Goal: Task Accomplishment & Management: Manage account settings

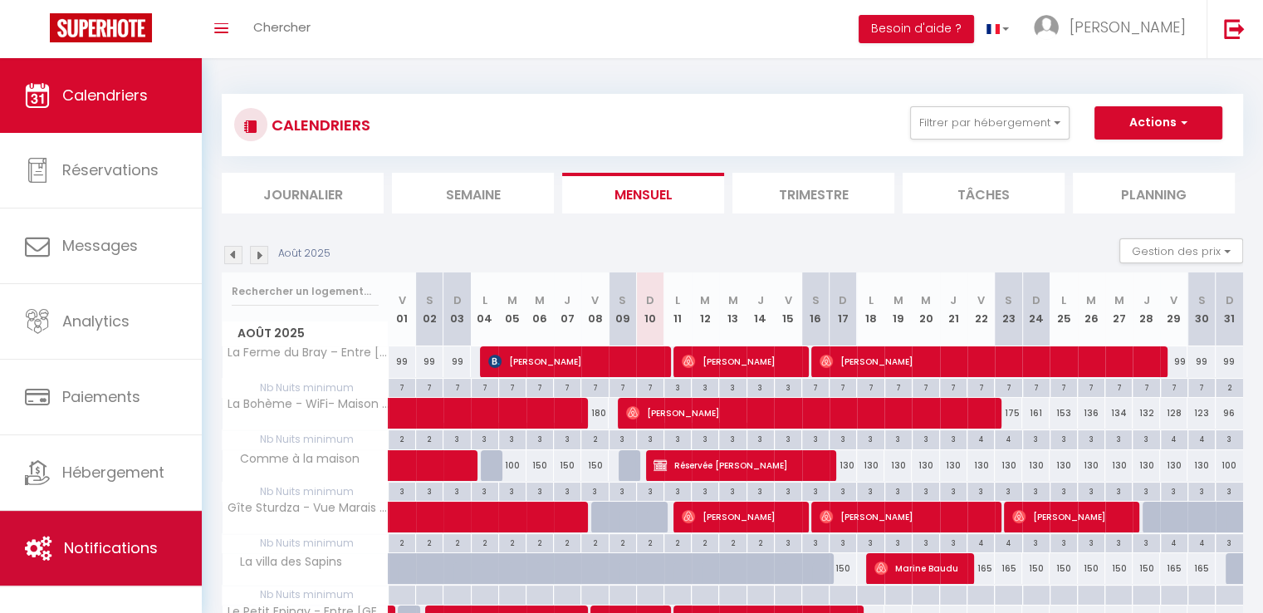
click at [120, 541] on span "Notifications" at bounding box center [111, 547] width 94 height 21
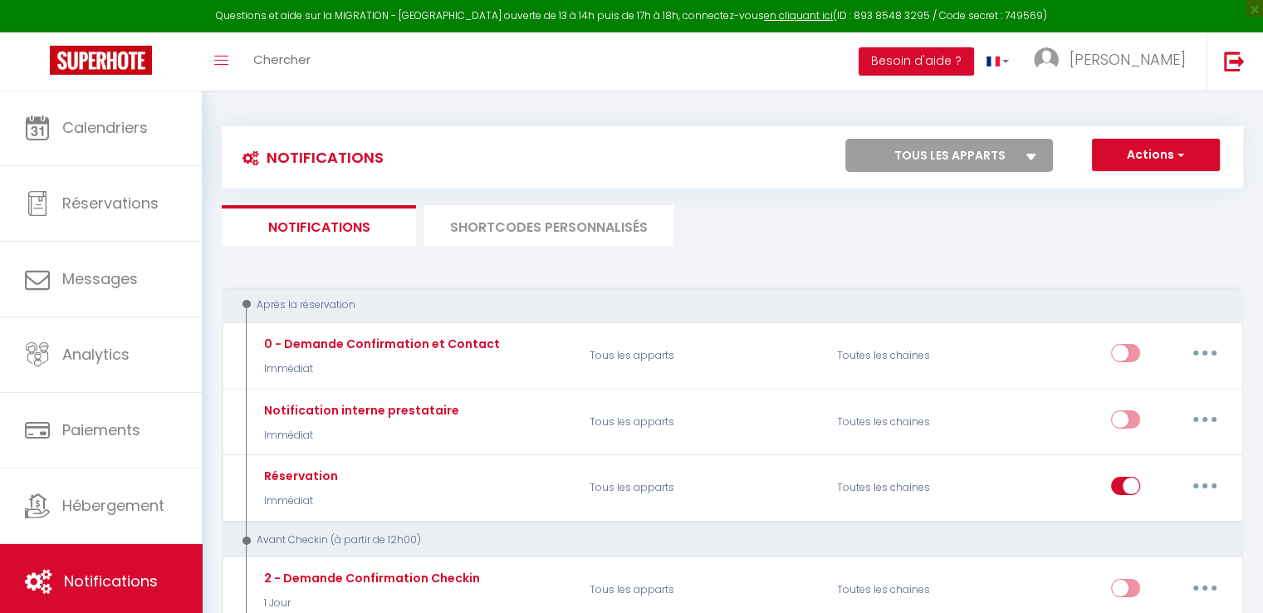
click at [1020, 158] on select "Tous les apparts Calme Normand – A 10 Minutes à pied de la Plage Comme à la [GE…" at bounding box center [949, 155] width 208 height 33
click at [526, 223] on li "SHORTCODES PERSONNALISÉS" at bounding box center [548, 225] width 249 height 41
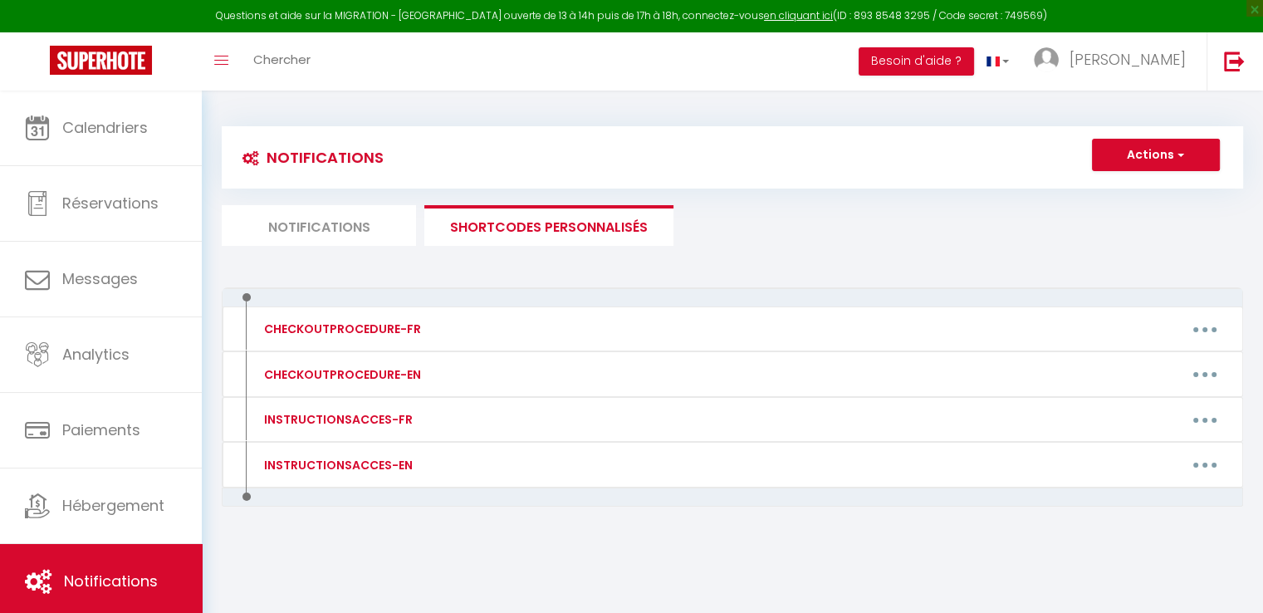
click at [306, 233] on li "Notifications" at bounding box center [319, 225] width 194 height 41
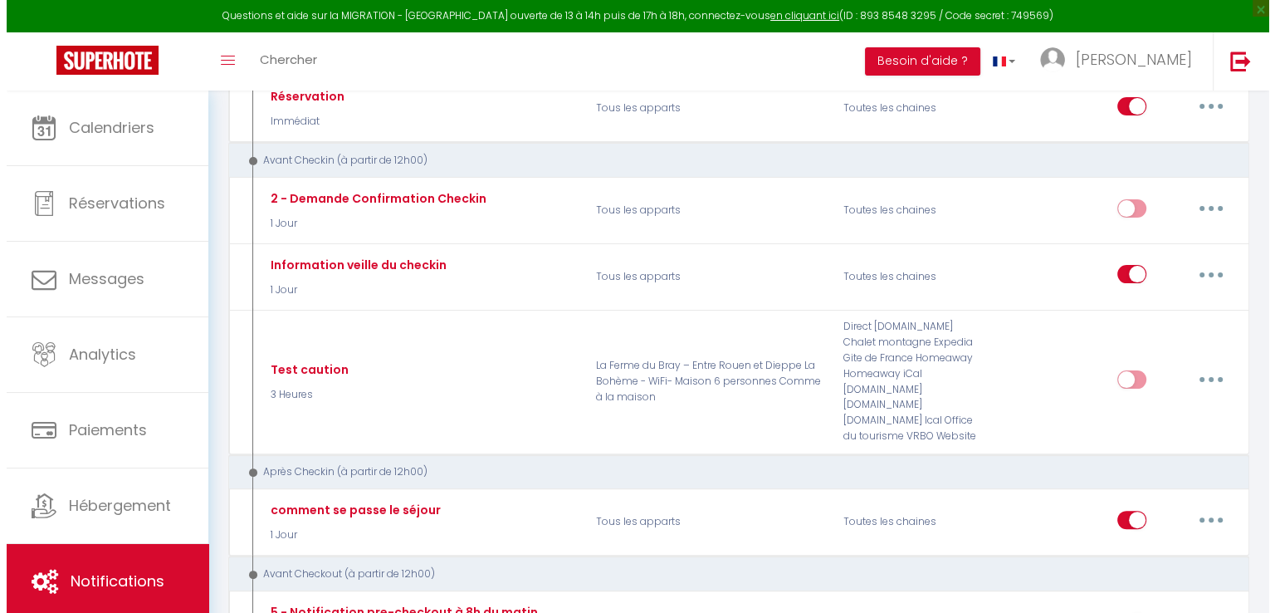
scroll to position [348, 0]
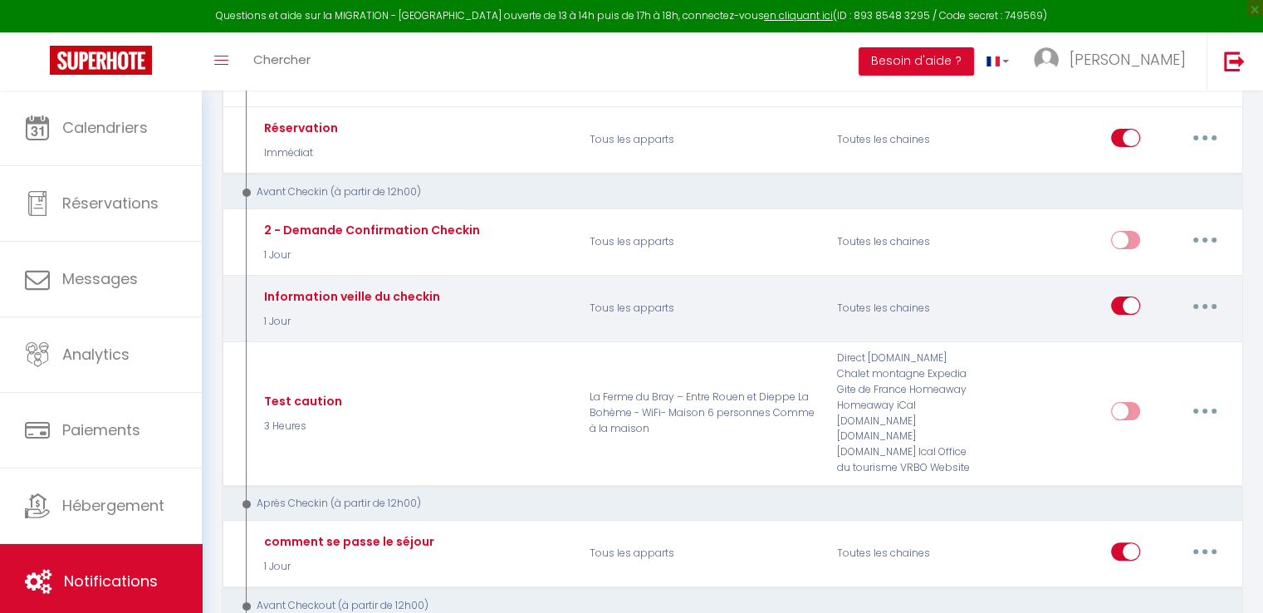
click at [1197, 295] on button "button" at bounding box center [1204, 305] width 46 height 27
click at [1120, 330] on link "Editer" at bounding box center [1161, 344] width 123 height 28
type input "Information veille du checkin"
select select "1 Jour"
select select "if_booking_is_paid"
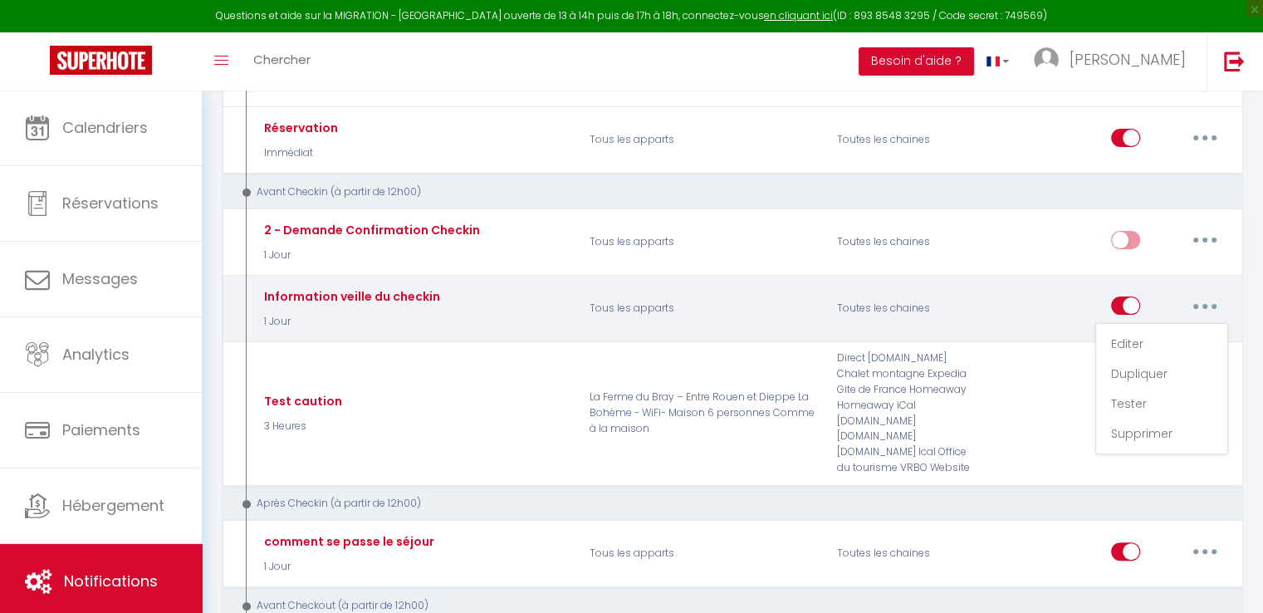
checkbox input "true"
checkbox input "false"
radio input "true"
type input "Instructions d'arrivée - [BOOKING:ID] [RENTAL:NAME]"
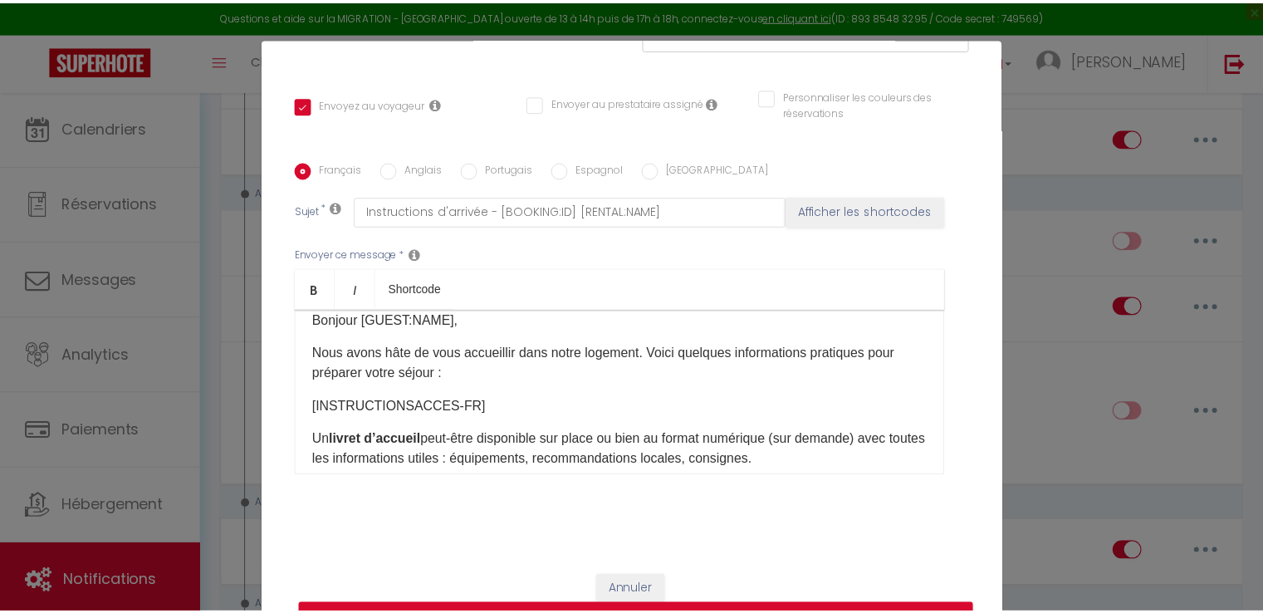
scroll to position [13, 0]
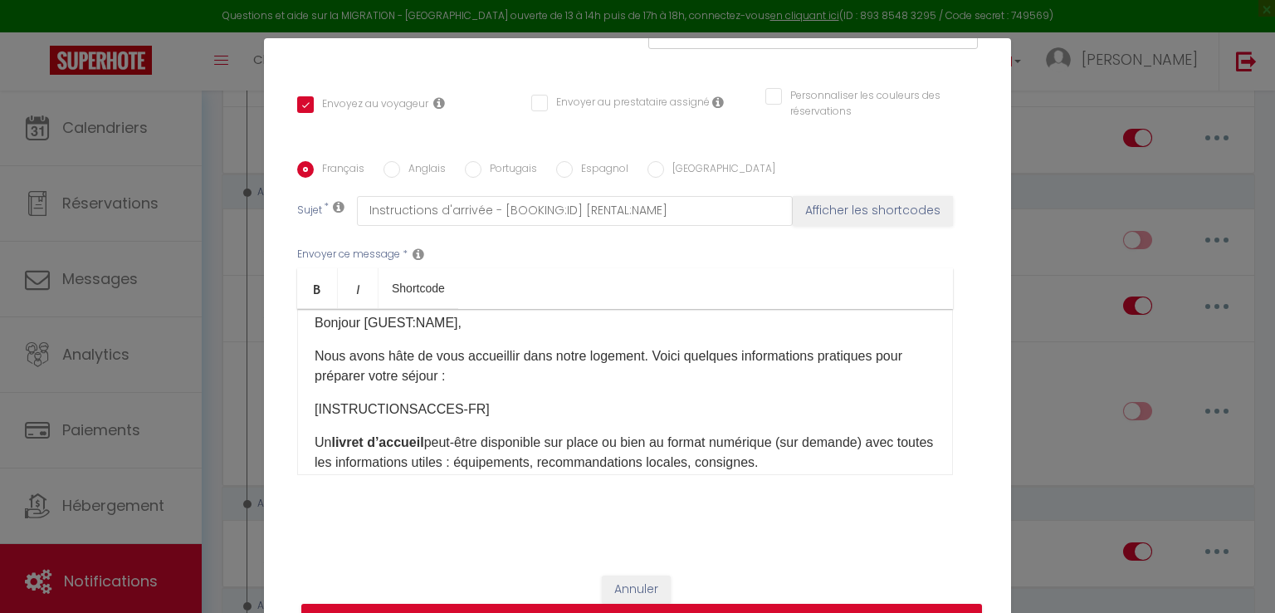
click at [1228, 384] on div "Modifier la notification × Titre * Information veille du checkin Pour cet héber…" at bounding box center [637, 306] width 1275 height 613
click at [619, 590] on button "Annuler" at bounding box center [636, 589] width 69 height 28
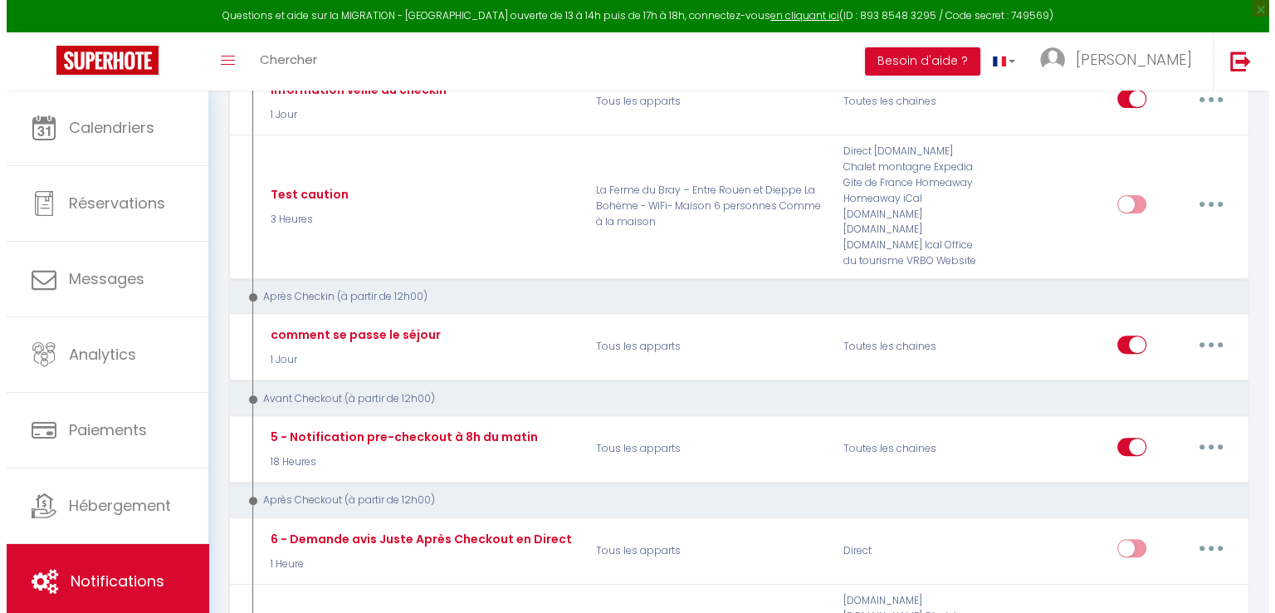
scroll to position [565, 0]
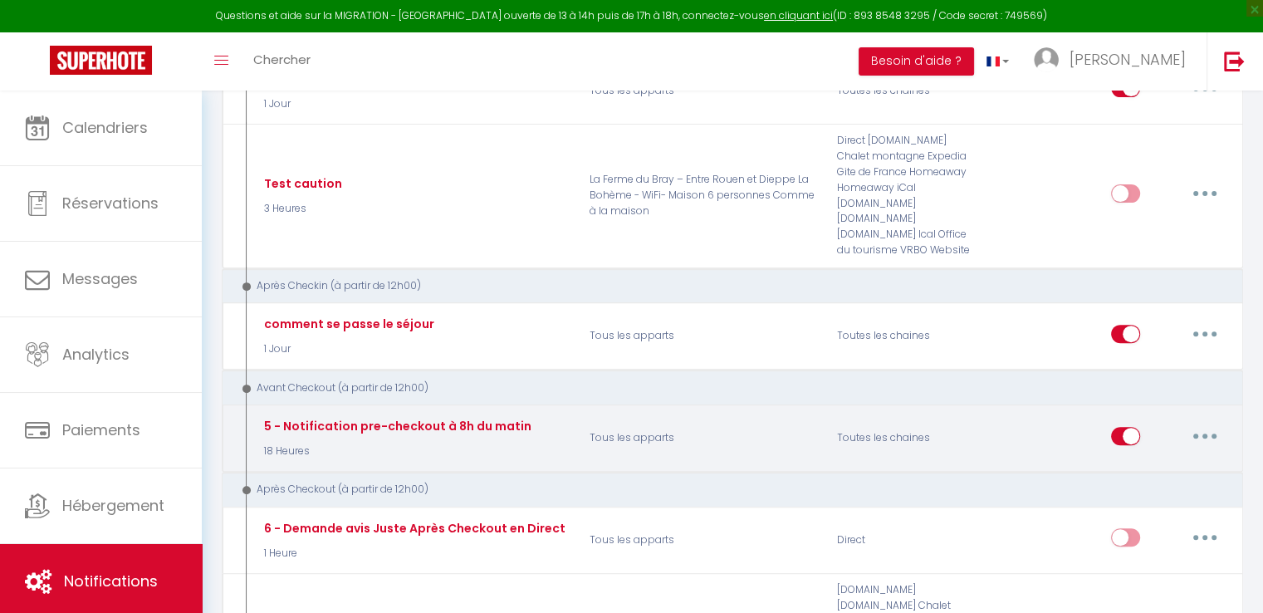
click at [1207, 423] on button "button" at bounding box center [1204, 436] width 46 height 27
click at [1138, 459] on link "Editer" at bounding box center [1161, 473] width 123 height 28
type input "5 - Notification pre-checkout à 8h du matin"
select select "4"
select select "18 Heures"
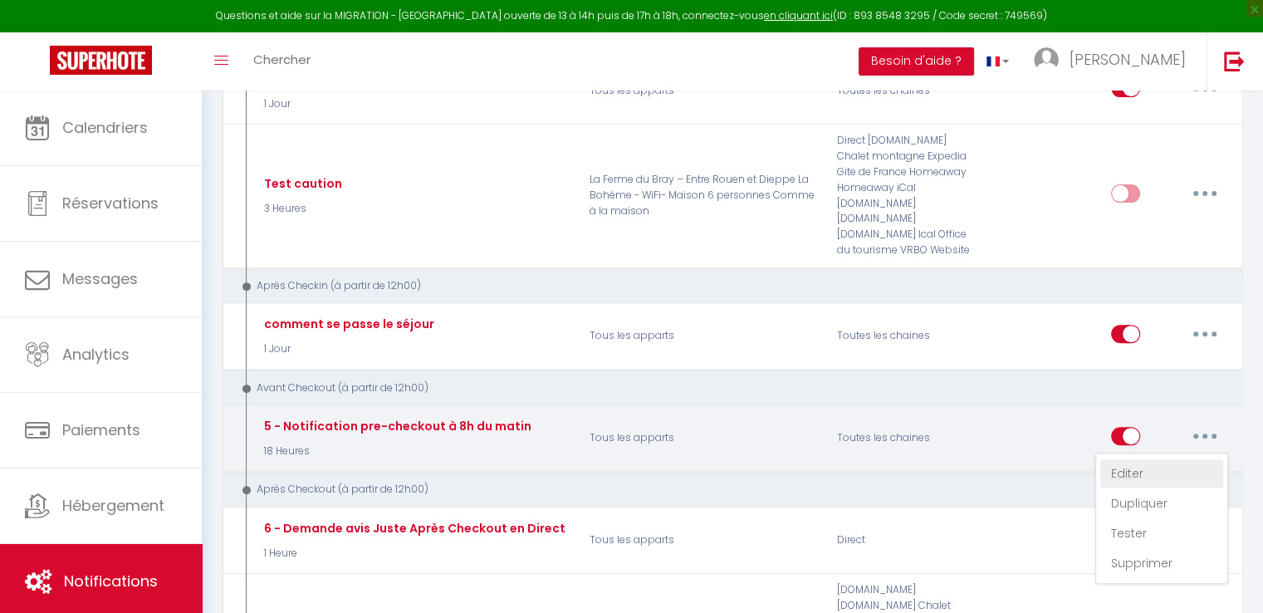
checkbox input "true"
checkbox input "false"
type input "Procédure pour votre départ - [RENTAL:NAME] - [GUEST:FIRST_NAME] [GUEST:NAME]"
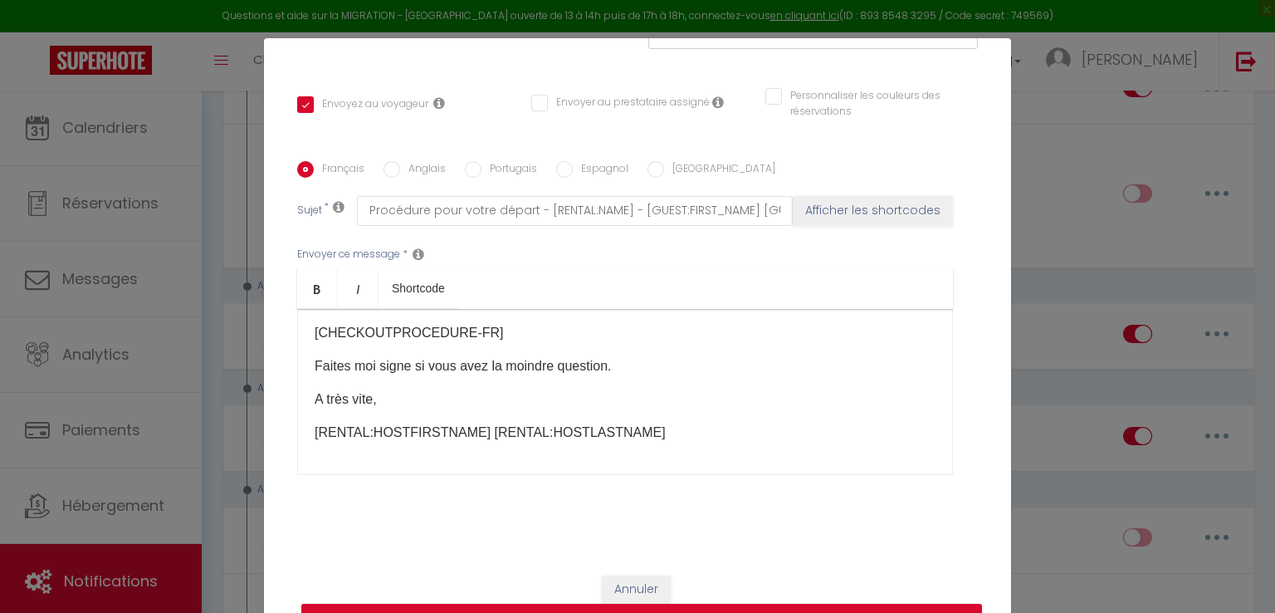
scroll to position [137, 0]
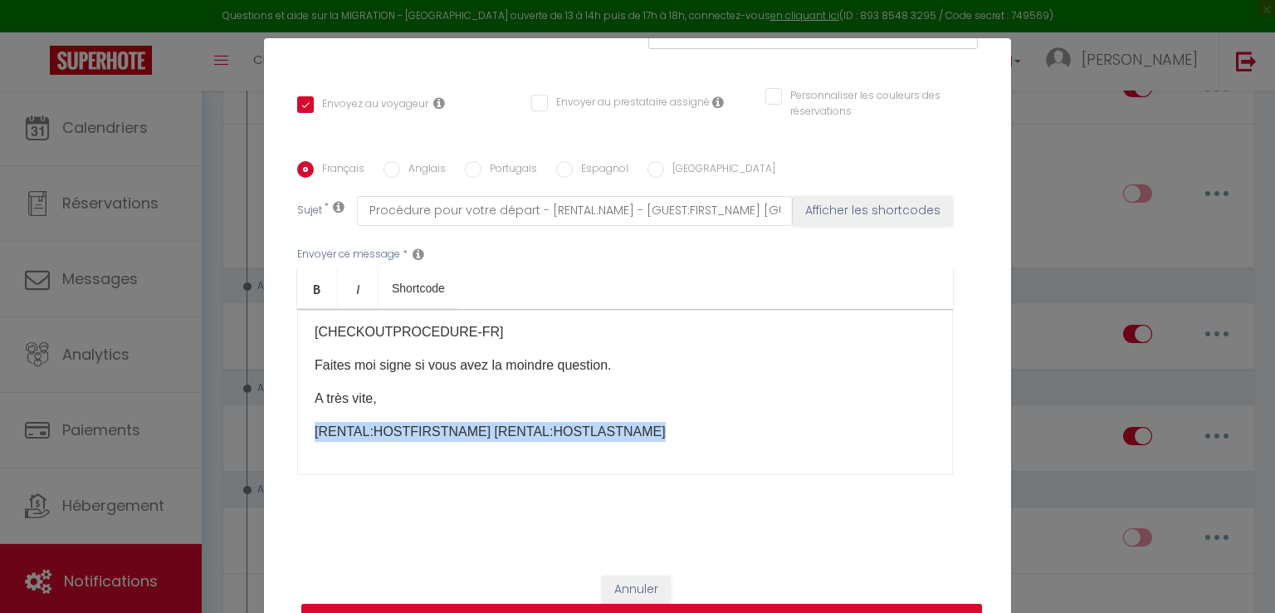
drag, startPoint x: 669, startPoint y: 433, endPoint x: 297, endPoint y: 433, distance: 371.9
click at [297, 433] on div "Bonjour [GUEST:FIRST_NAME], J'espère que votre séjour au [RENTAL:NAME] s'est bi…" at bounding box center [625, 392] width 656 height 166
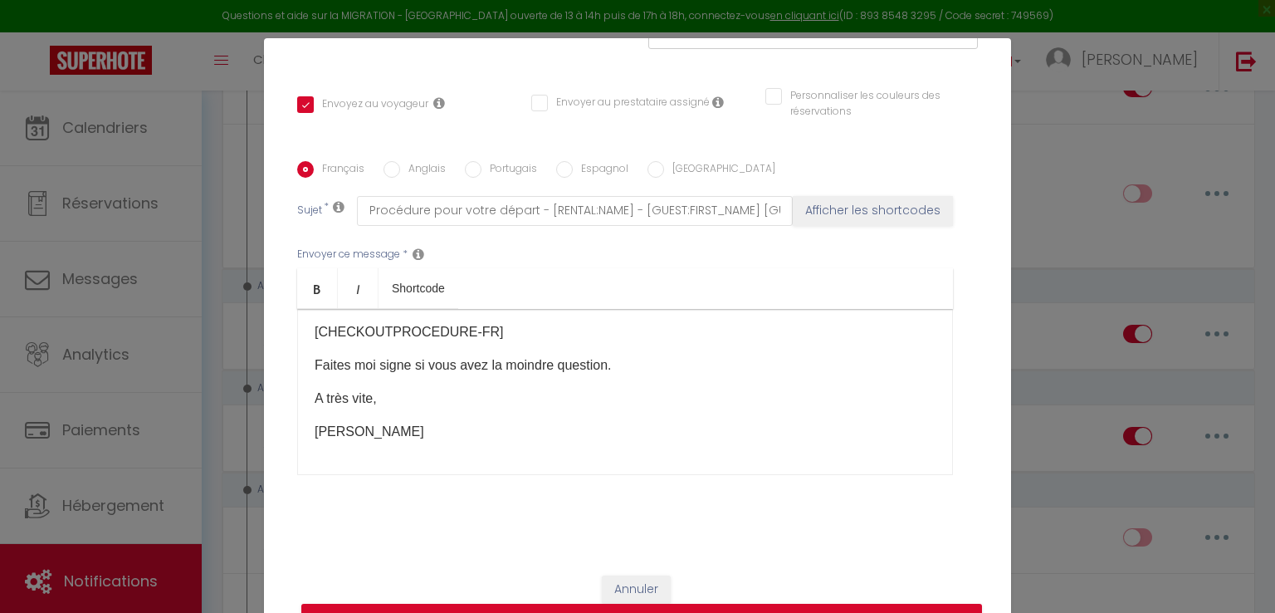
scroll to position [76, 0]
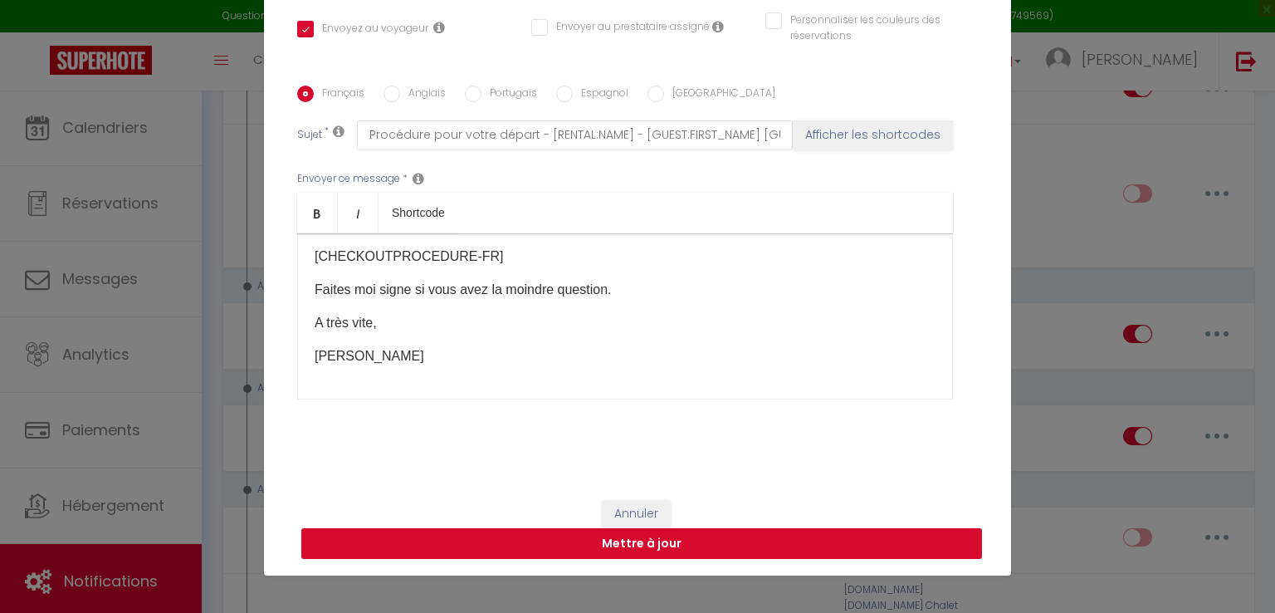
click at [671, 539] on button "Mettre à jour" at bounding box center [641, 544] width 681 height 32
checkbox input "true"
checkbox input "false"
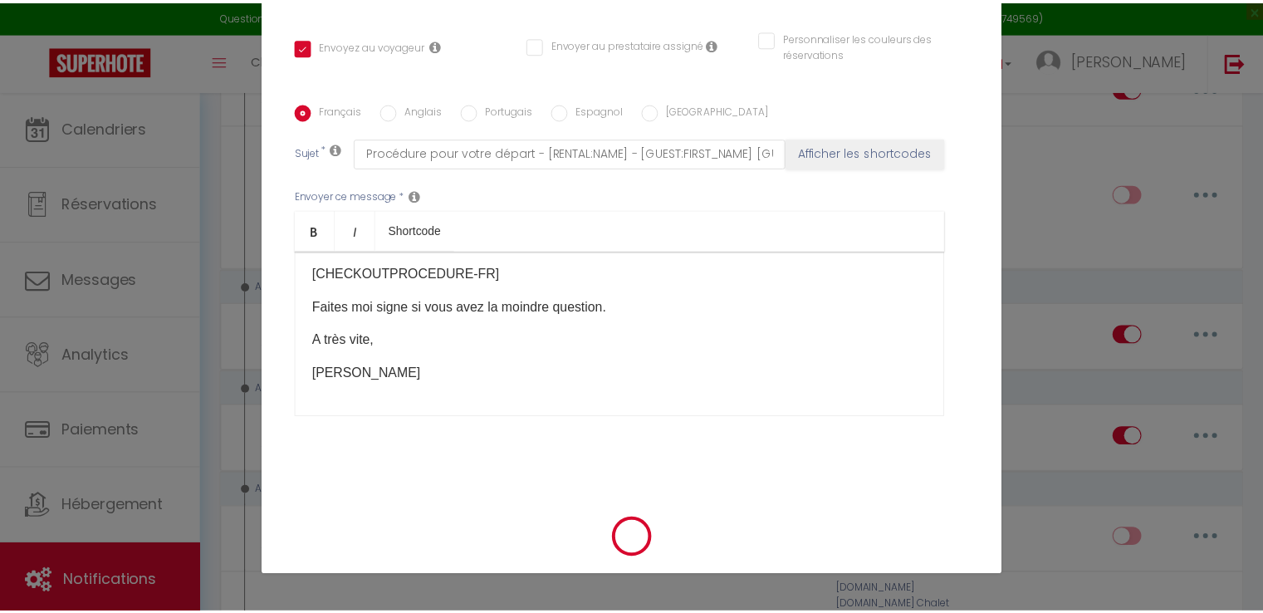
scroll to position [319, 0]
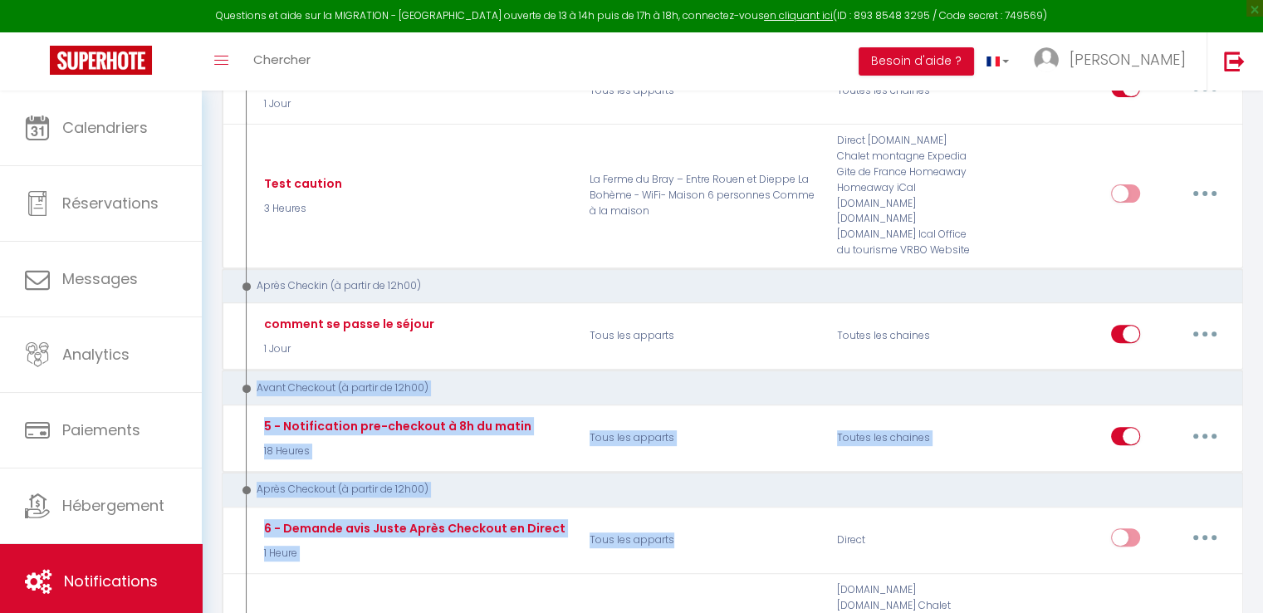
drag, startPoint x: 671, startPoint y: 539, endPoint x: 1274, endPoint y: 324, distance: 640.7
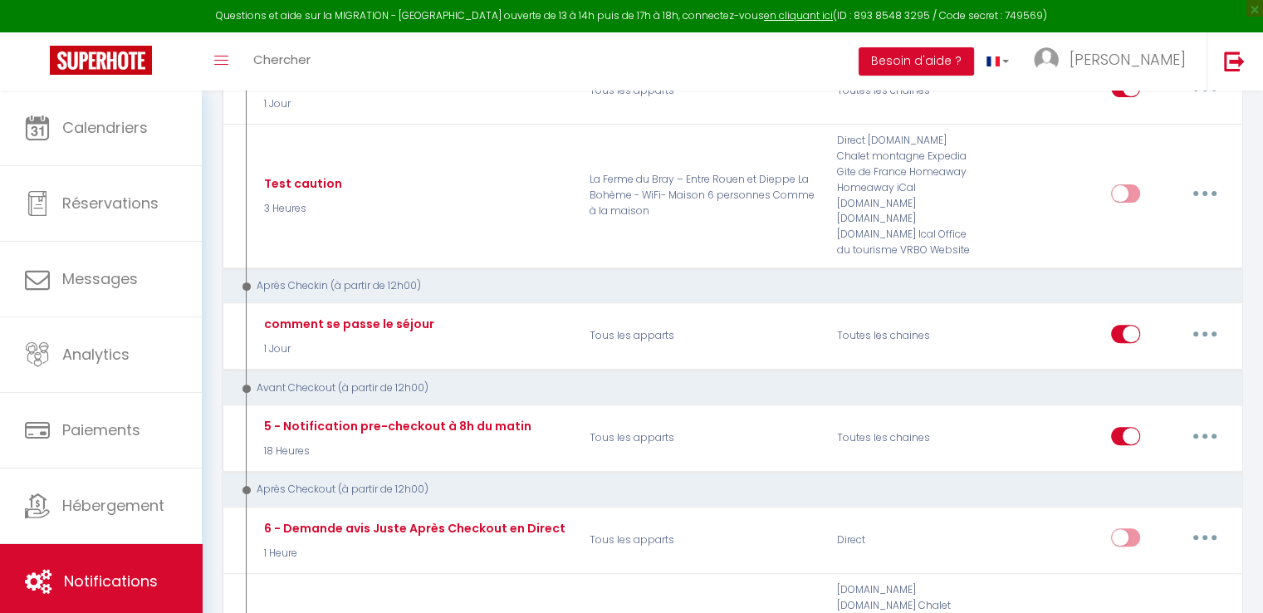
click at [1029, 278] on div "Après Checkin (à partir de 12h00)" at bounding box center [722, 286] width 970 height 16
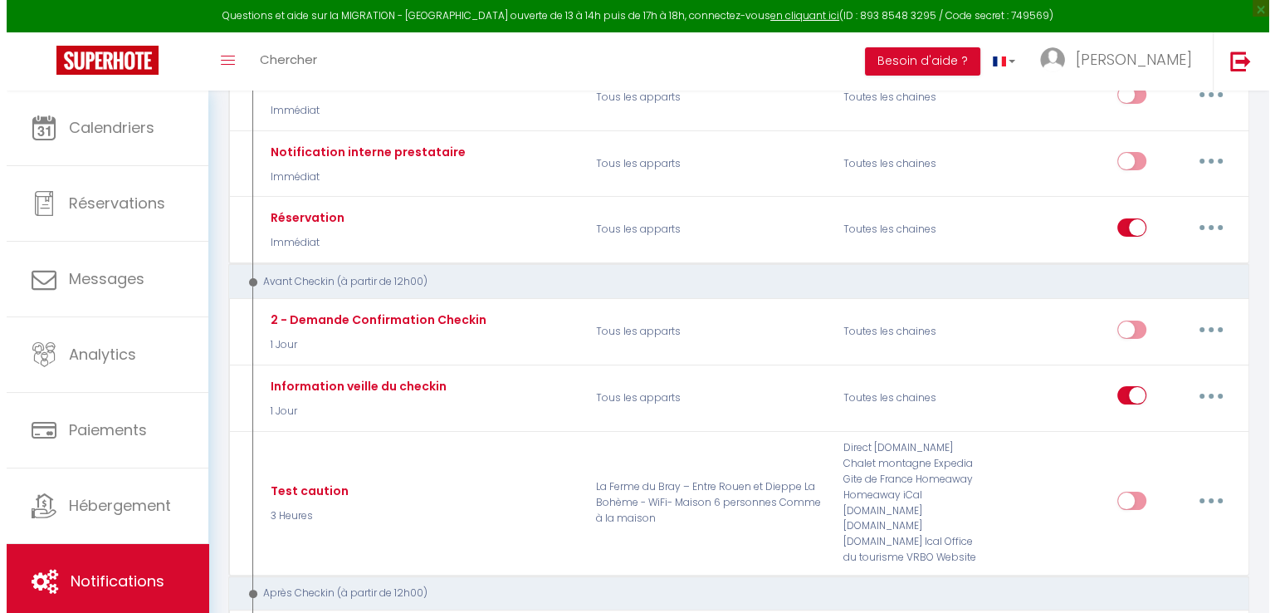
scroll to position [262, 0]
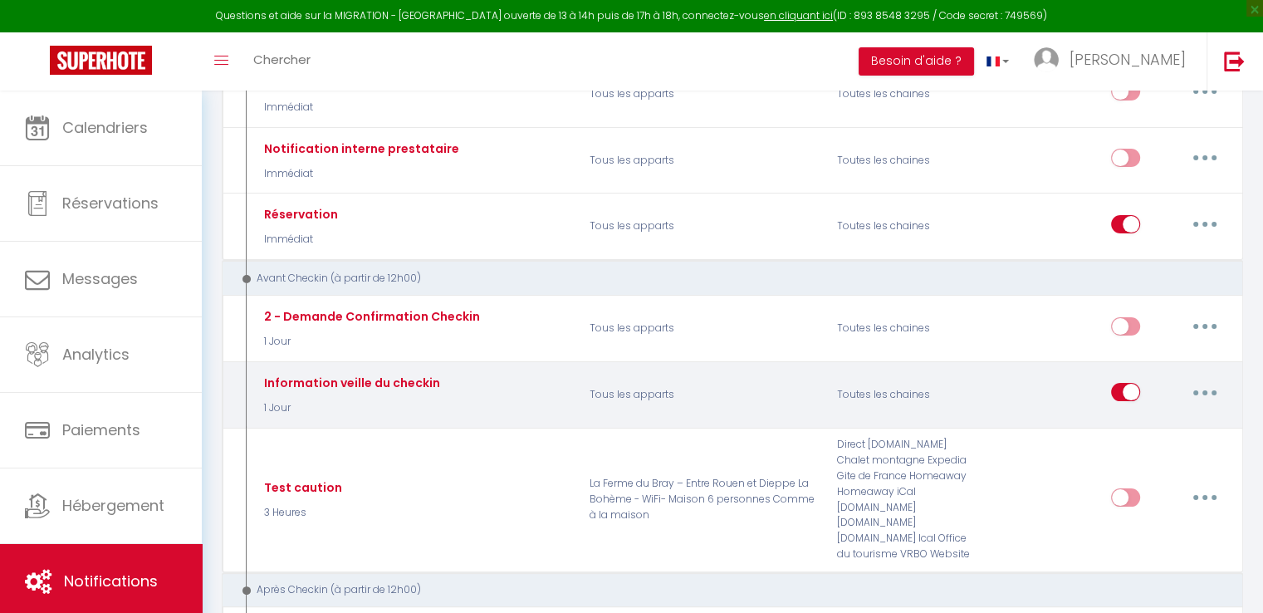
click at [1198, 379] on button "button" at bounding box center [1204, 392] width 46 height 27
click at [1126, 426] on link "Editer" at bounding box center [1161, 430] width 123 height 28
type input "Information veille du checkin"
select select "1 Jour"
select select "if_booking_is_paid"
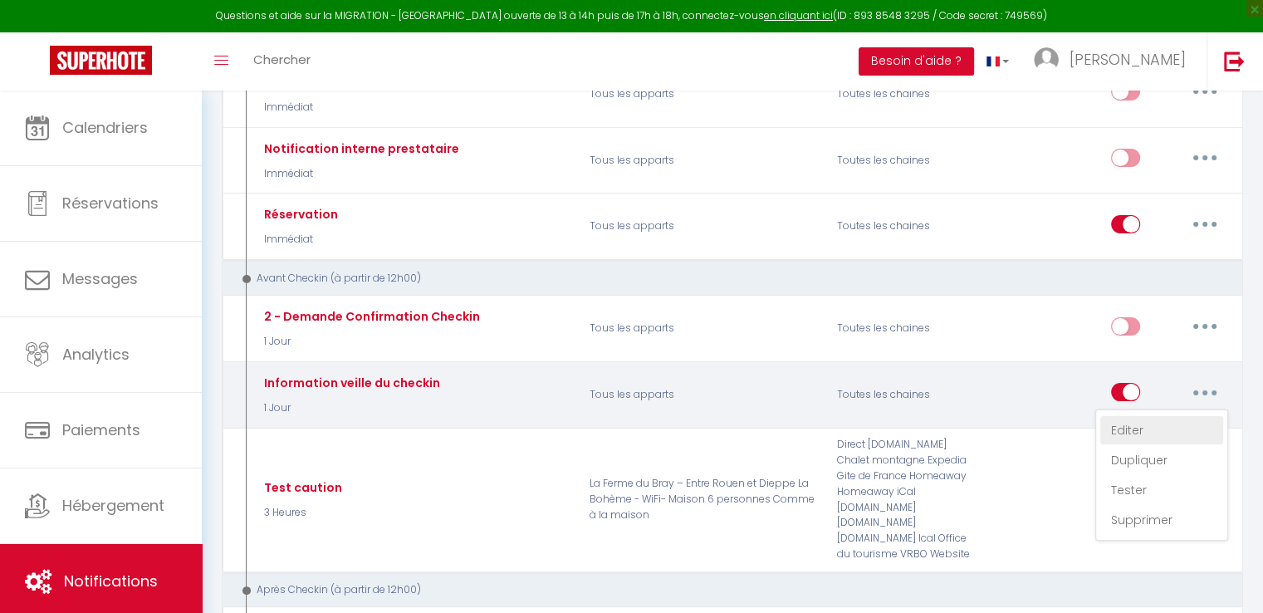
checkbox input "true"
checkbox input "false"
radio input "true"
type input "Instructions d'arrivée - [BOOKING:ID] [RENTAL:NAME]"
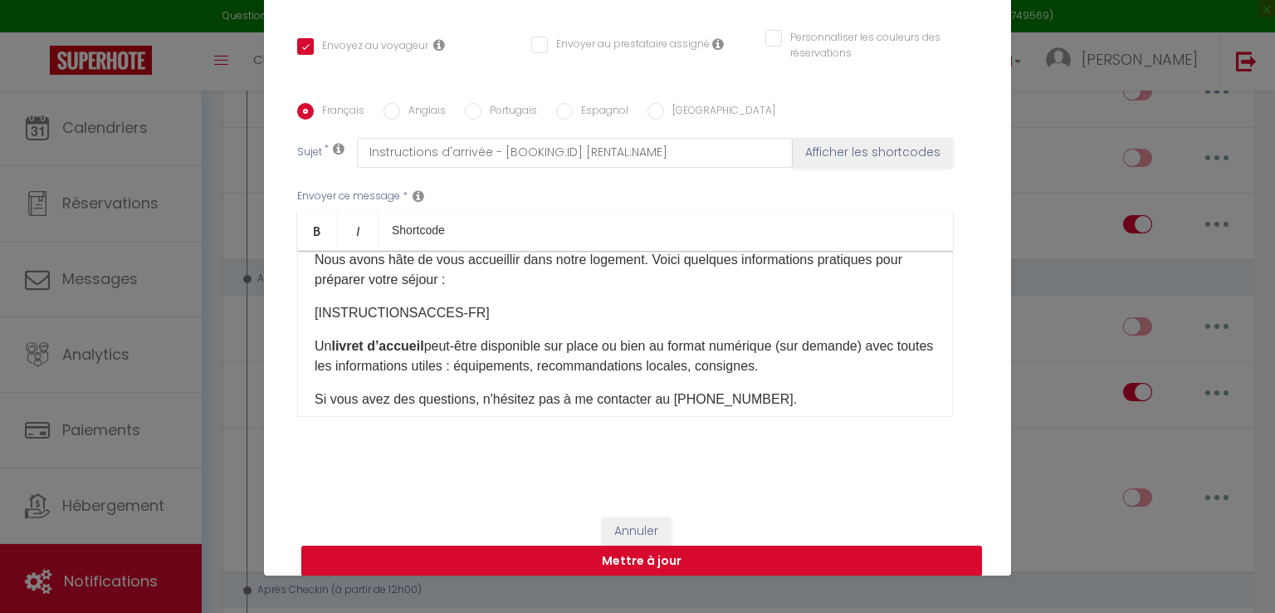
scroll to position [48, 0]
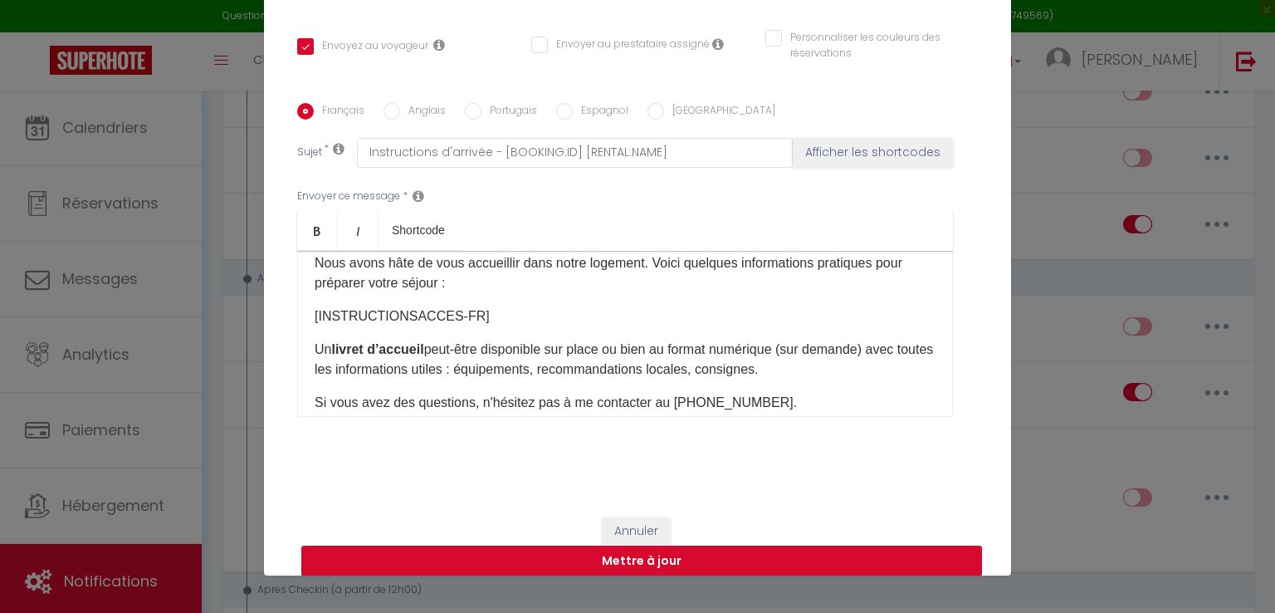
click at [617, 553] on button "Mettre à jour" at bounding box center [641, 561] width 681 height 32
checkbox input "true"
checkbox input "false"
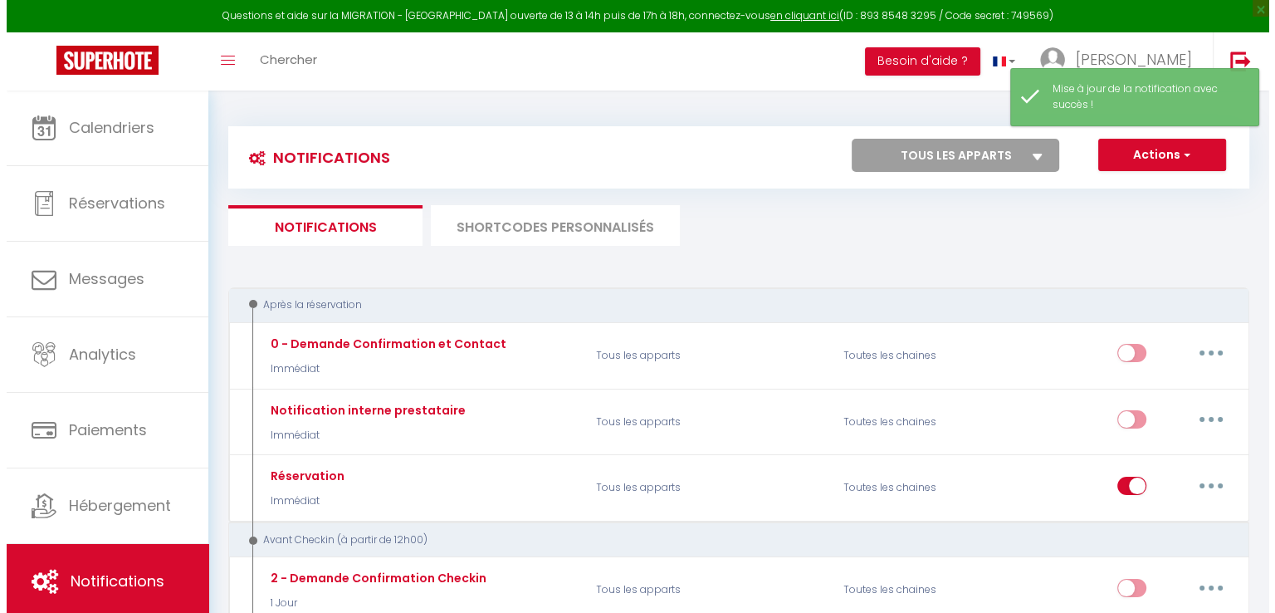
scroll to position [10, 0]
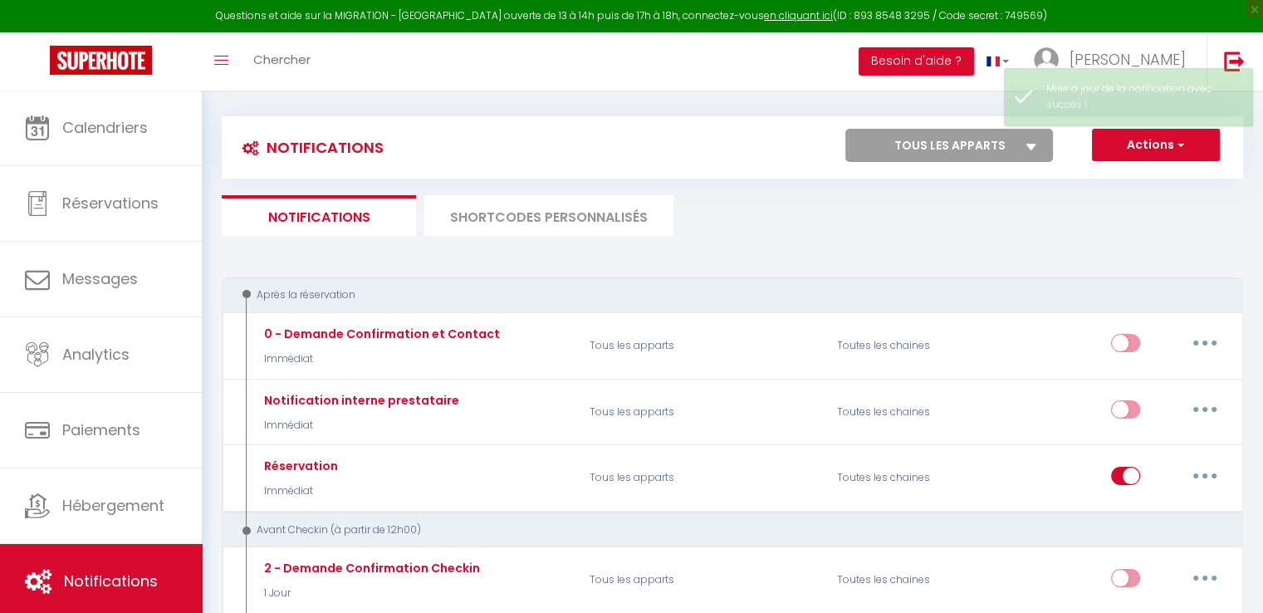
click at [538, 212] on li "SHORTCODES PERSONNALISÉS" at bounding box center [548, 215] width 249 height 41
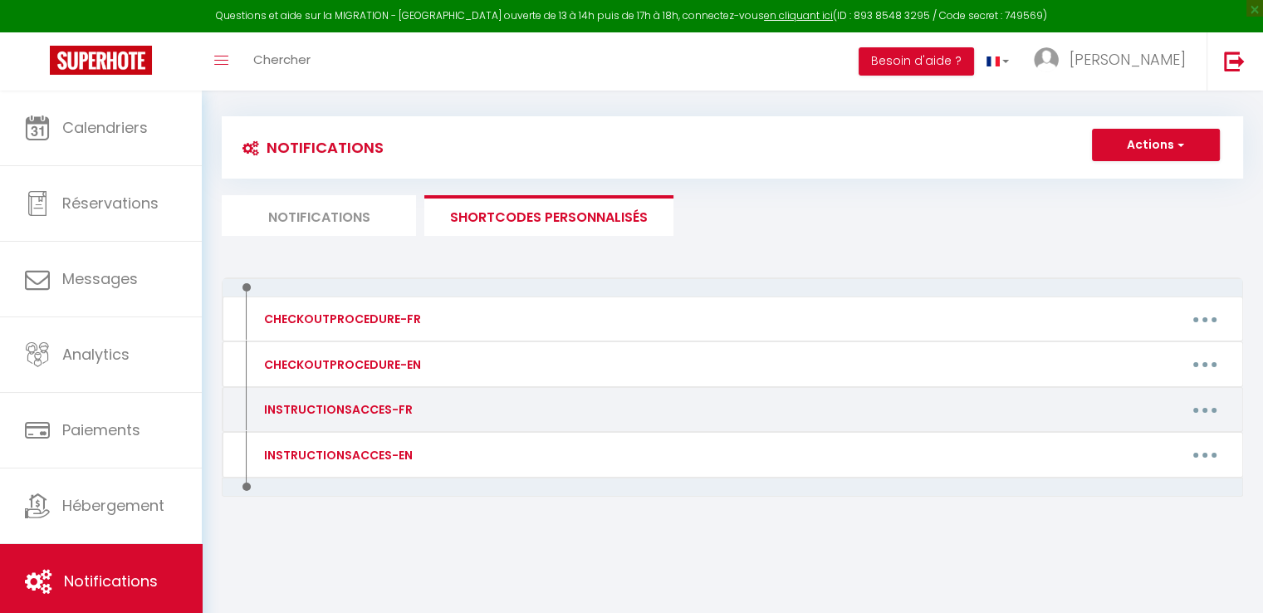
click at [1209, 404] on button "button" at bounding box center [1204, 409] width 46 height 27
click at [1124, 445] on link "Editer" at bounding box center [1161, 447] width 123 height 28
type input "INSTRUCTIONSACCES-FR"
type textarea "Instruction d'accès"
type textarea "Informations d’arrivée – [STREET_ADDRESS] Heure d’arrivée : à partir de 16h00 M…"
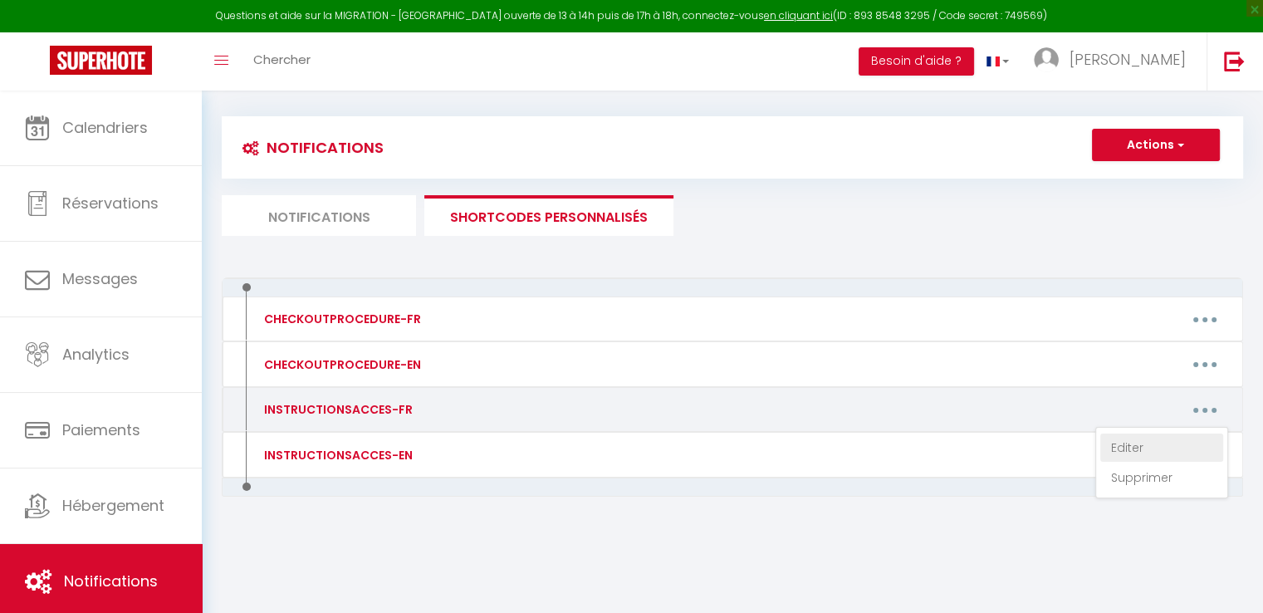
type textarea "Informations d’arrivée – [STREET_ADDRESS] Heure d’arrivée : à partir de 16h00 M…"
type textarea "Adresse : [STREET_ADDRESS][DATE] Heure d’arrivée : À partir de 16H00 Code boîte…"
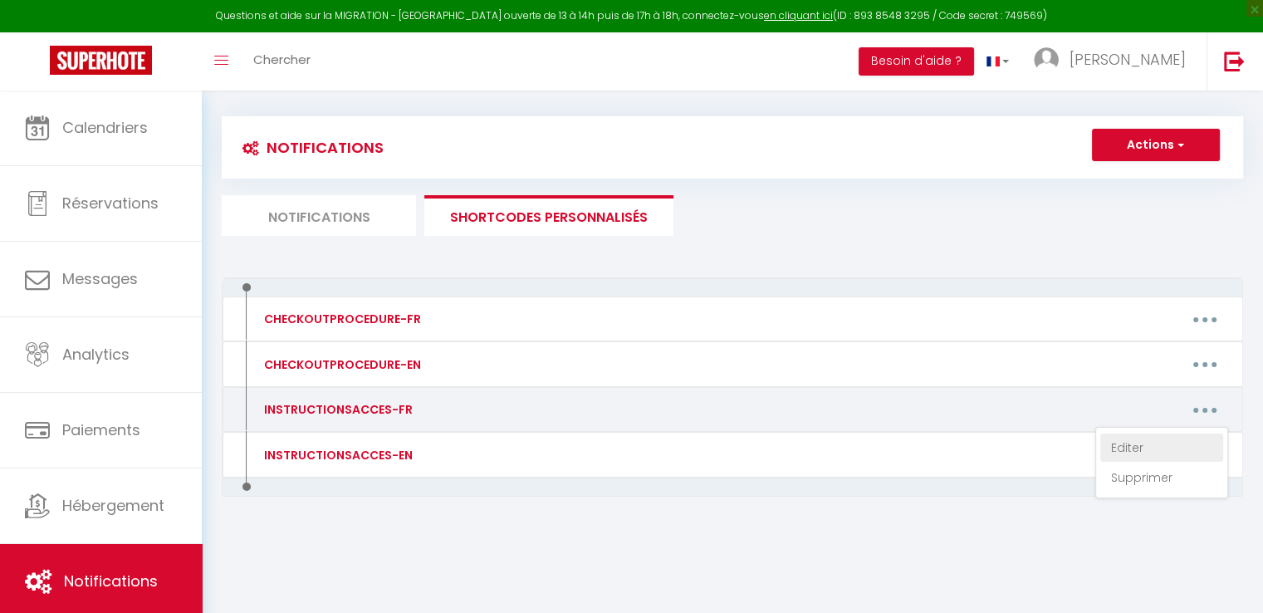
type textarea "L’entrée dans le logement Comme à la Maison se fait en présence d’un membre de …"
type textarea "Adresse : [STREET_ADDRESS] Heure d’arrivée : À partir de 16H00 Merci de bien vo…"
type textarea "Adresse : [STREET_ADDRESS] Heure d’arrivée : À partir de 15H00 Merci de bien vo…"
type textarea "Adresse : [STREET_ADDRESS] Heure d’arrivée : À partir de 16H00 Code boîte à clé…"
type textarea "Avant votre arrivée, merci de bien vouloir contacter M.[PERSON_NAME], le propri…"
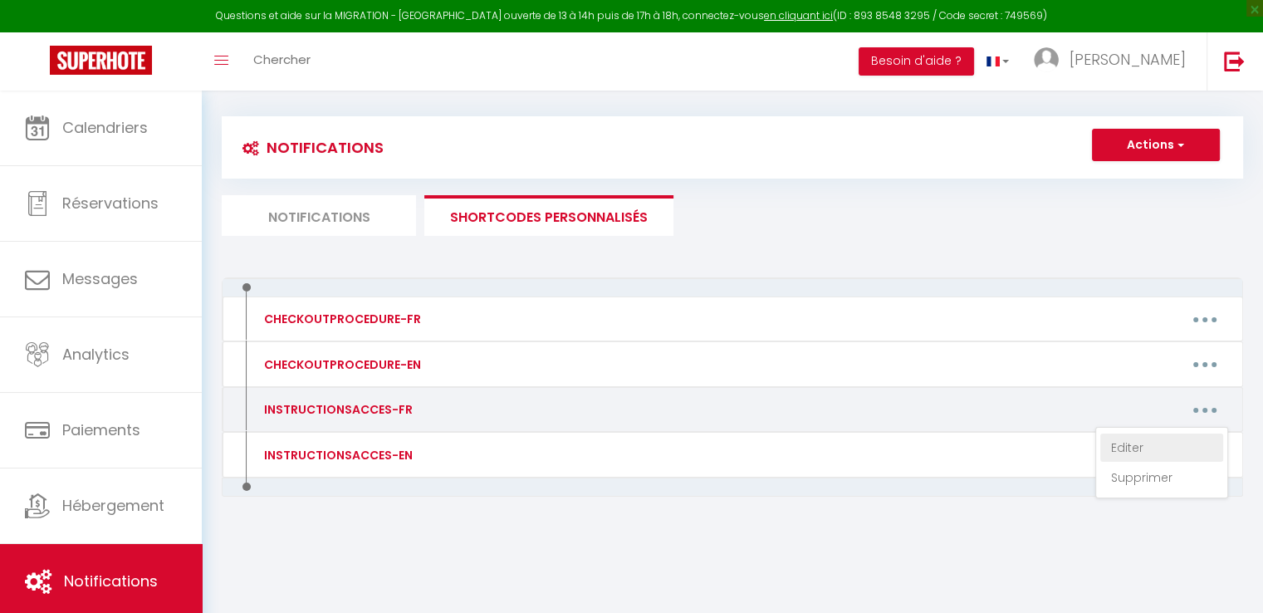
type textarea "Avant votre arrivée, merci de bien vouloir contacter M.[PERSON_NAME], le propri…"
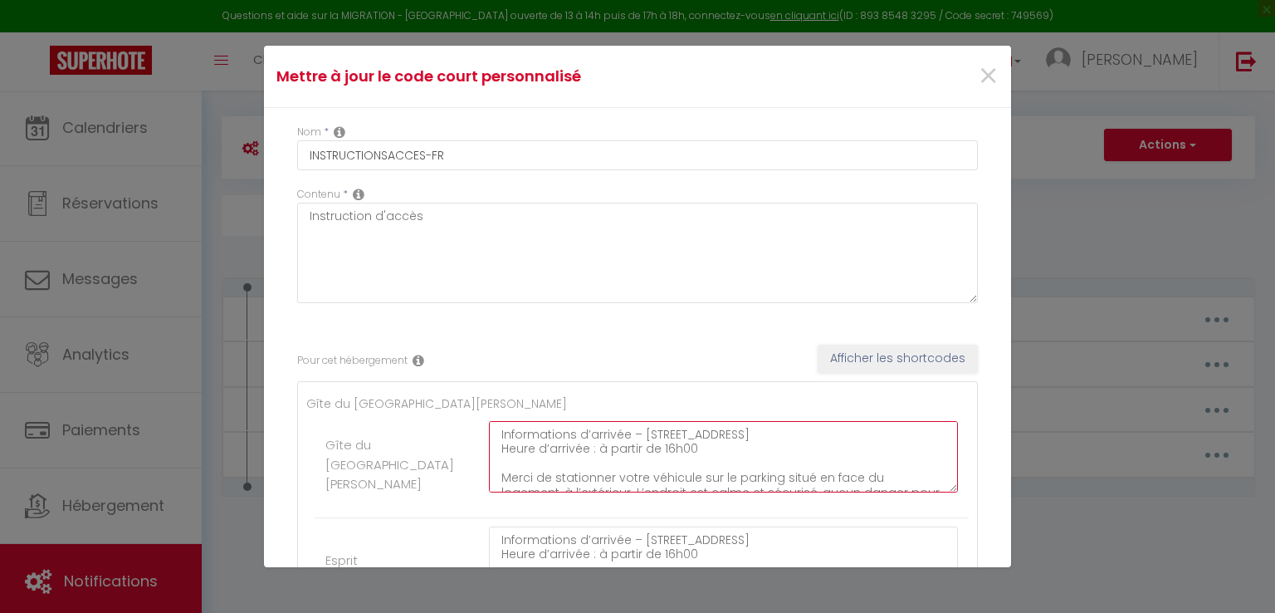
scroll to position [116, 0]
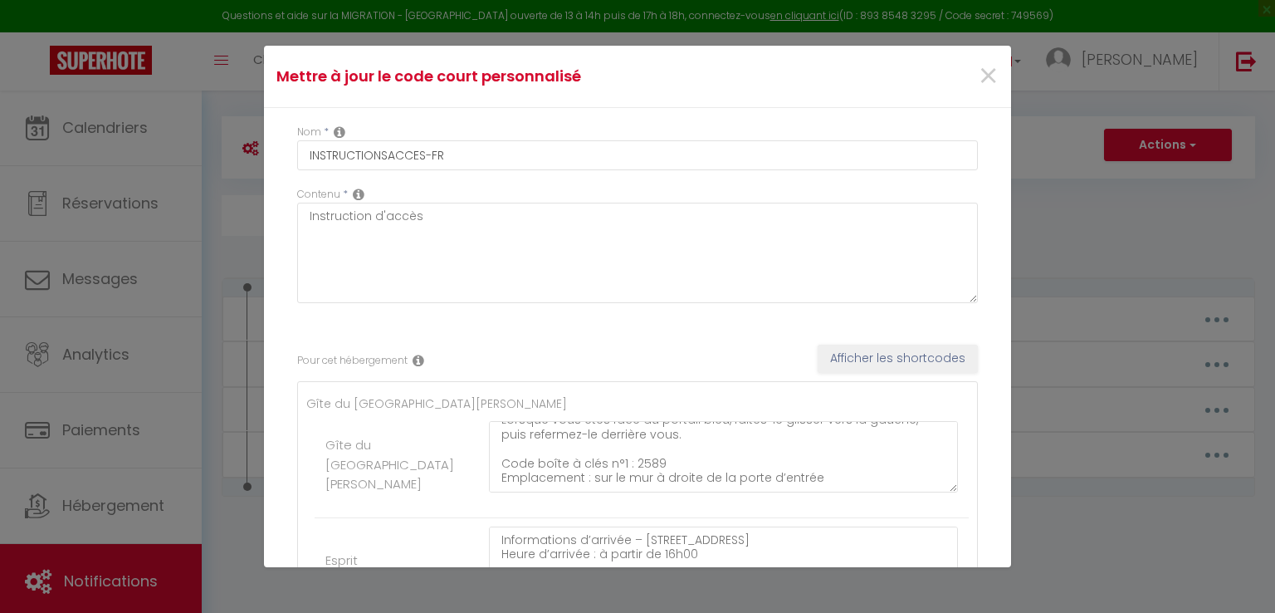
click at [1013, 161] on div "Mettre à jour le code court personnalisé × Nom * INSTRUCTIONSACCES-FR Contenu *…" at bounding box center [637, 306] width 1275 height 613
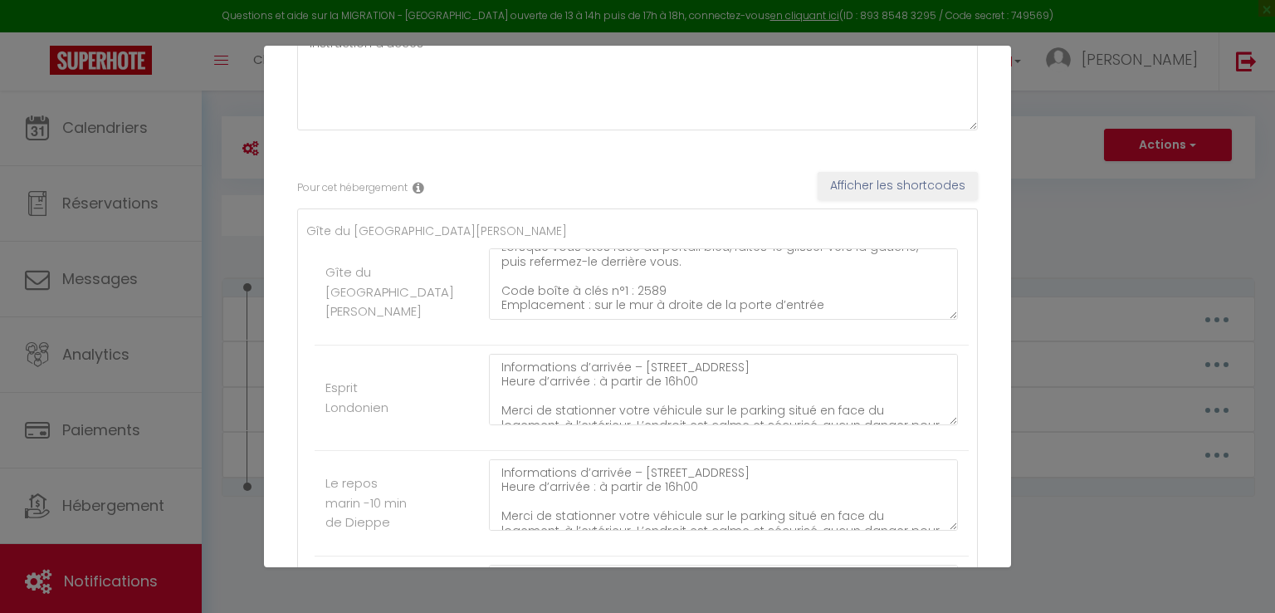
scroll to position [178, 0]
click at [1029, 202] on div "Mettre à jour le code court personnalisé × Nom * INSTRUCTIONSACCES-FR Contenu *…" at bounding box center [637, 306] width 1275 height 613
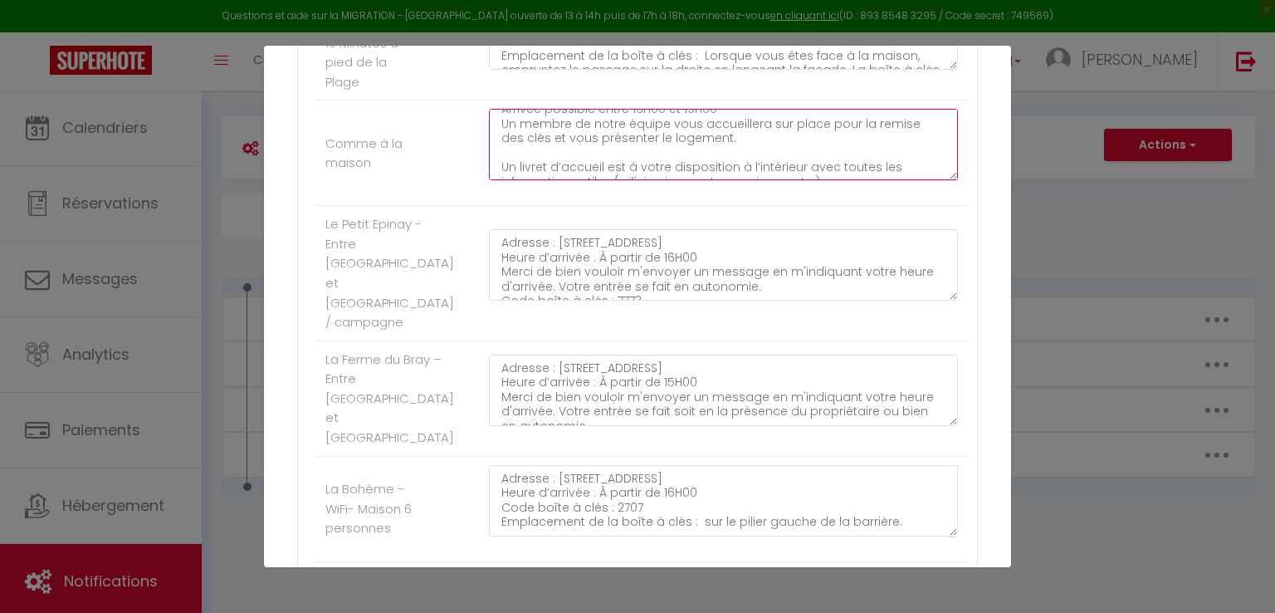
scroll to position [96, 0]
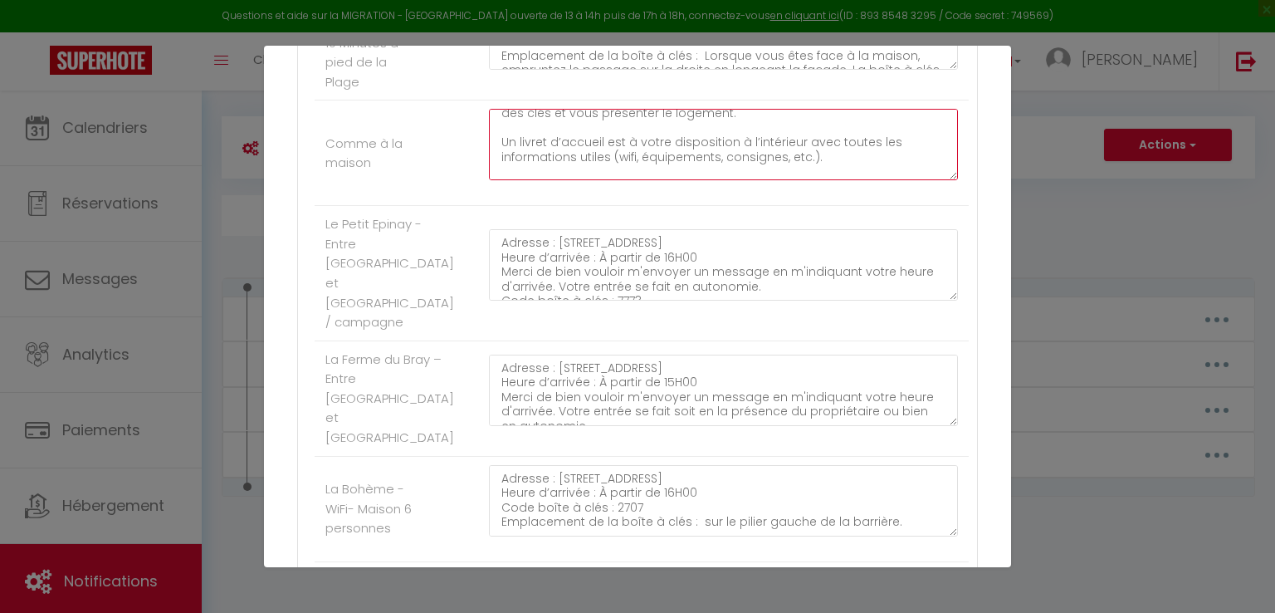
type textarea "L’entrée dans le logement Comme à la Maison se fait en présence d’un membre de …"
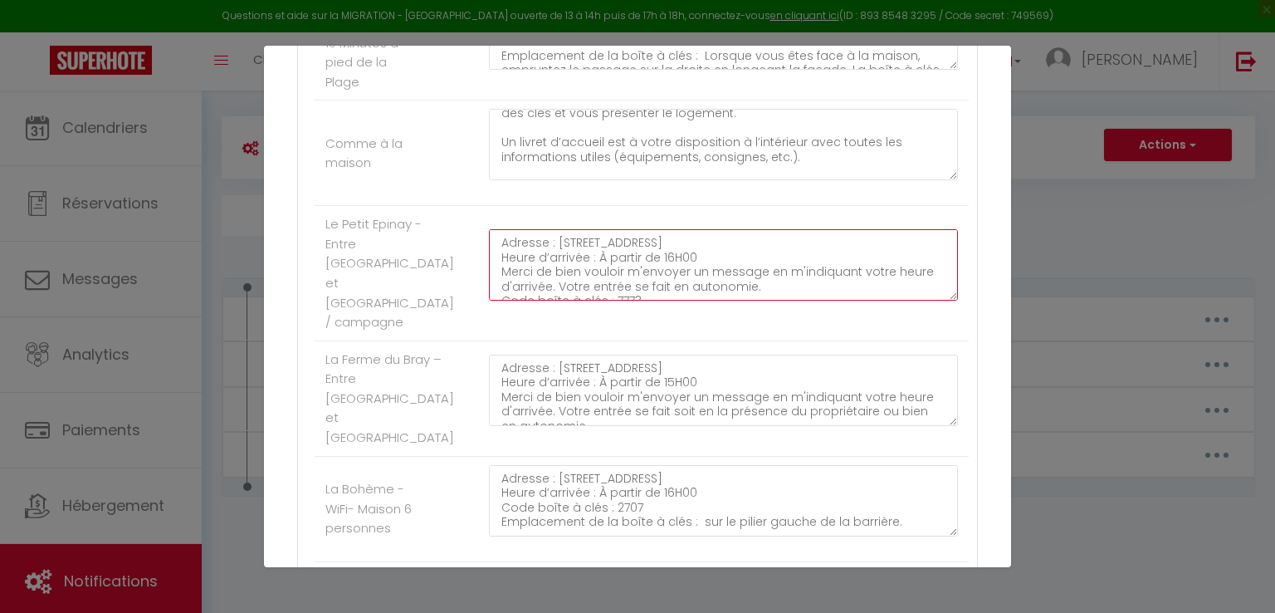
scroll to position [63, 0]
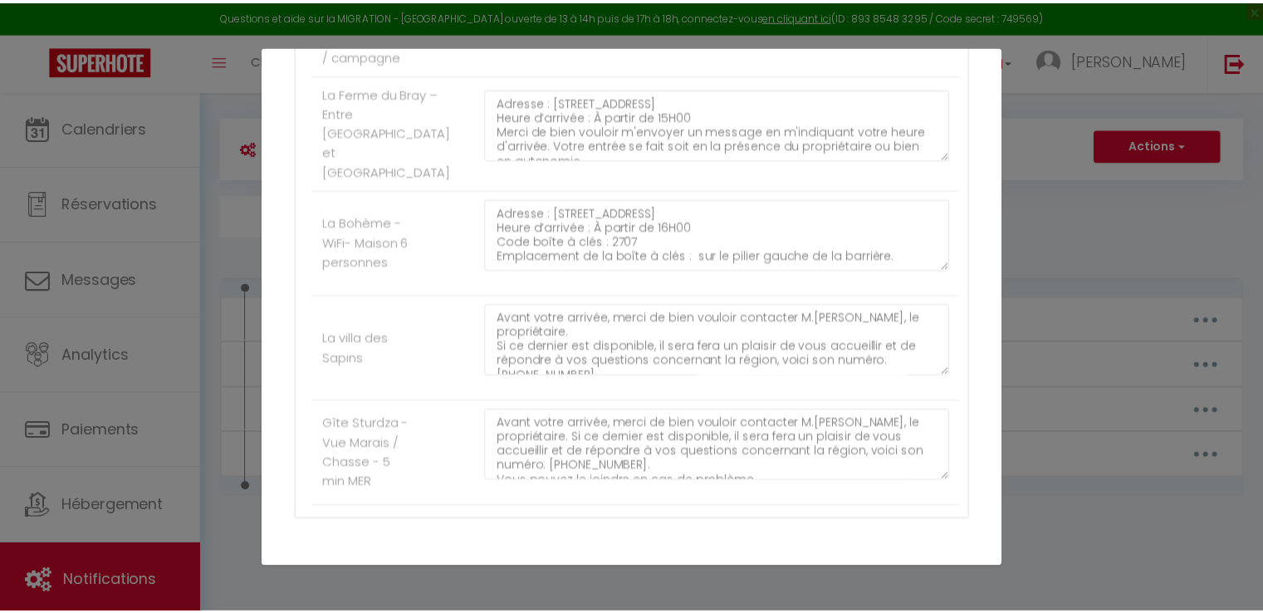
scroll to position [1288, 0]
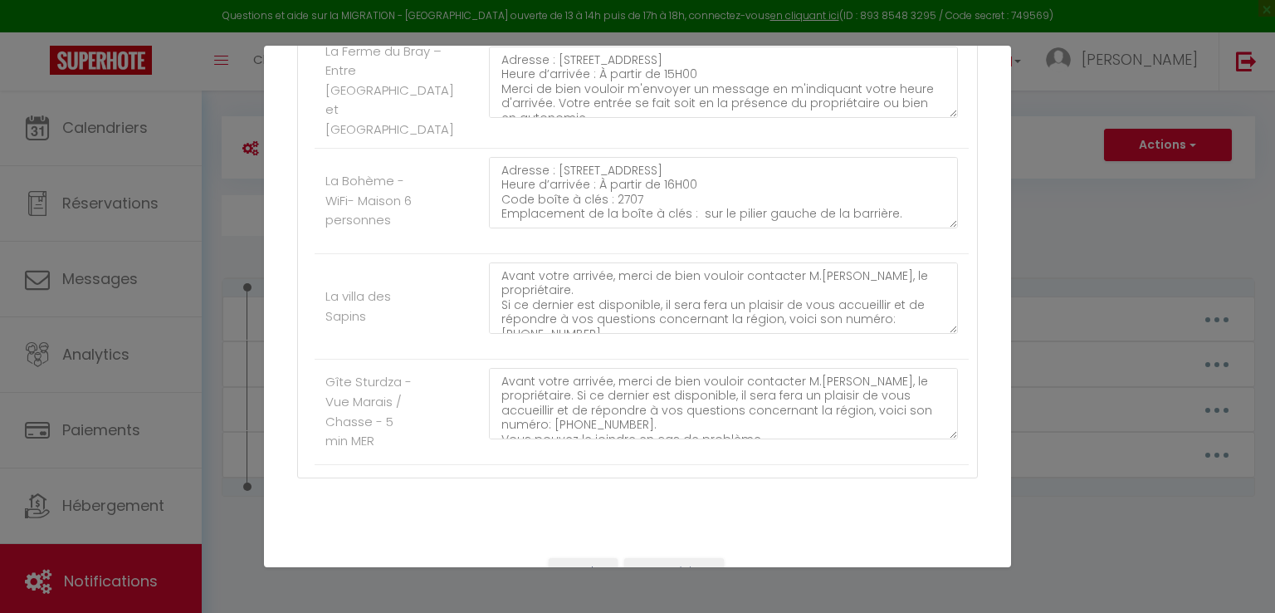
type textarea "Adresse : [STREET_ADDRESS] Heure d’arrivée : À partir de 16H00 Merci de bien vo…"
click at [658, 558] on button "Mettre à jour" at bounding box center [674, 572] width 100 height 28
